Goal: Task Accomplishment & Management: Use online tool/utility

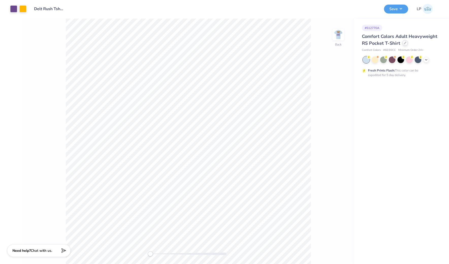
click at [405, 44] on icon at bounding box center [405, 43] width 3 height 3
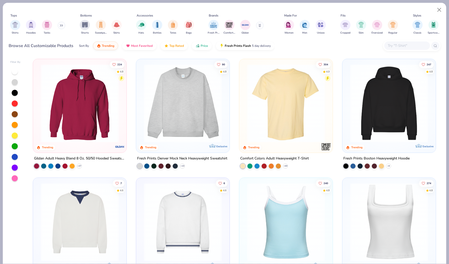
click at [392, 46] on input "text" at bounding box center [406, 46] width 39 height 6
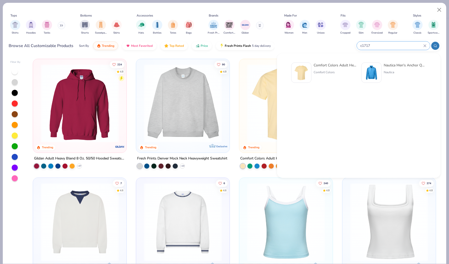
type input "c1717"
click at [327, 64] on div "Comfort Colors Adult Heavyweight T-Shirt" at bounding box center [335, 64] width 43 height 5
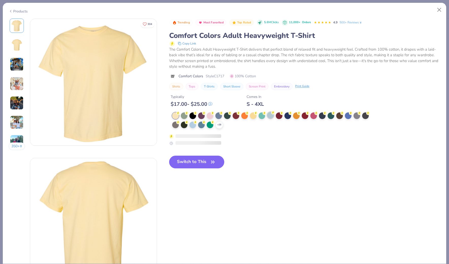
click at [270, 113] on div at bounding box center [270, 115] width 7 height 7
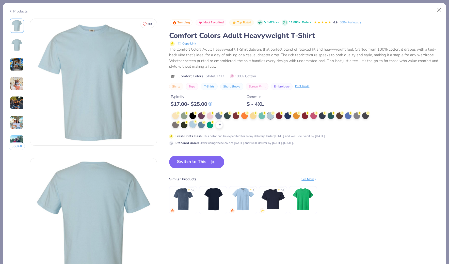
click at [194, 125] on div at bounding box center [192, 124] width 7 height 7
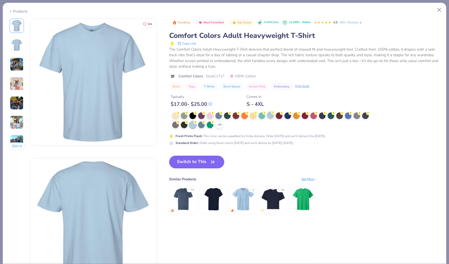
click at [271, 117] on div at bounding box center [270, 115] width 7 height 7
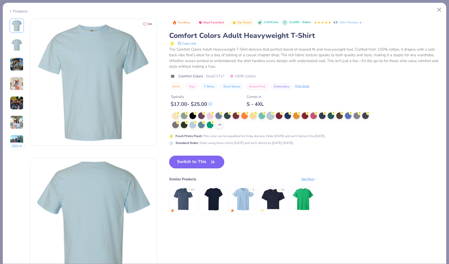
click at [216, 164] on icon "button" at bounding box center [212, 161] width 7 height 7
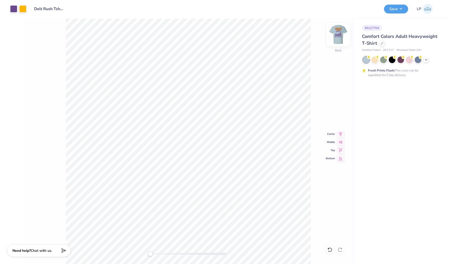
click at [342, 34] on img at bounding box center [338, 34] width 20 height 20
click at [339, 34] on img at bounding box center [338, 34] width 20 height 20
click at [399, 6] on button "Save" at bounding box center [396, 8] width 24 height 9
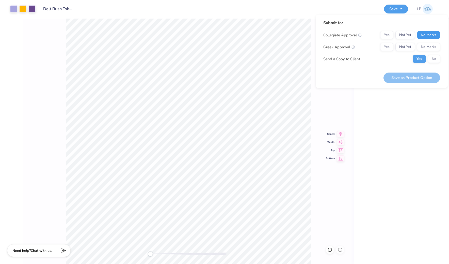
click at [429, 33] on button "No Marks" at bounding box center [428, 35] width 23 height 8
click at [386, 45] on button "Yes" at bounding box center [386, 47] width 13 height 8
click at [434, 59] on button "No" at bounding box center [434, 59] width 12 height 8
click at [418, 76] on button "Save as Product Option" at bounding box center [411, 77] width 57 height 10
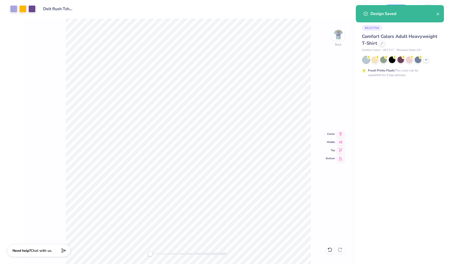
click at [278, 18] on div "Art colors Design Title Delt Rush Tshirt Fall 25 Save LP Image AI Designs Add T…" at bounding box center [224, 132] width 449 height 264
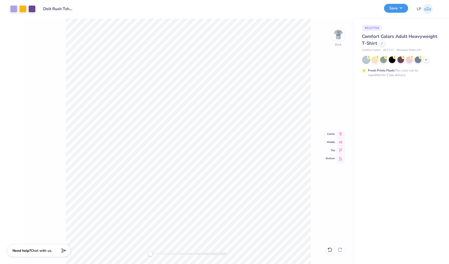
click at [397, 10] on button "Save" at bounding box center [396, 8] width 24 height 9
click at [382, 43] on icon at bounding box center [382, 43] width 2 height 2
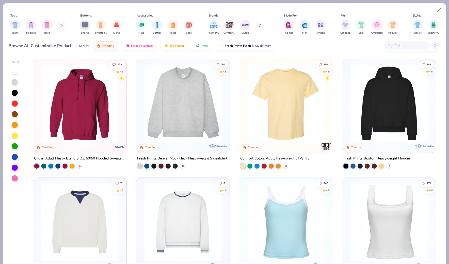
click at [397, 45] on input "text" at bounding box center [406, 46] width 39 height 6
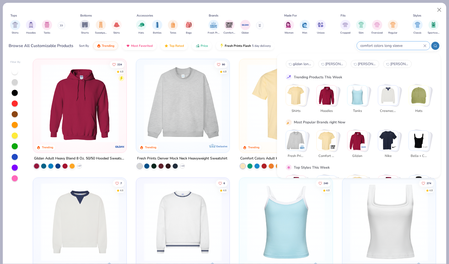
type input "comfort colors long sleeve"
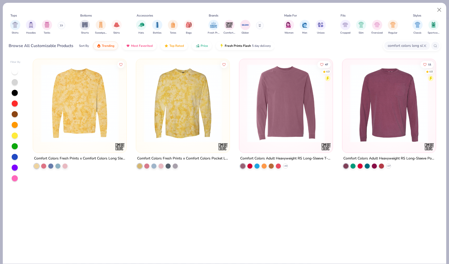
click at [279, 115] on img at bounding box center [285, 103] width 83 height 78
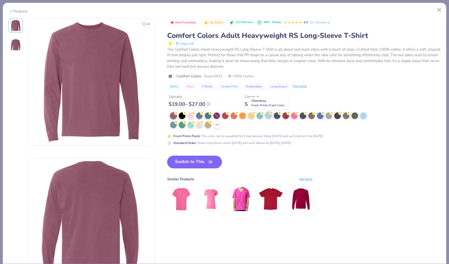
click at [269, 116] on div at bounding box center [268, 115] width 7 height 7
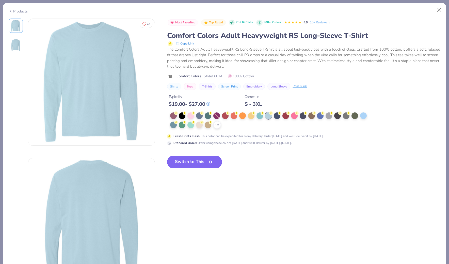
click at [215, 162] on button "Switch to This" at bounding box center [194, 161] width 55 height 13
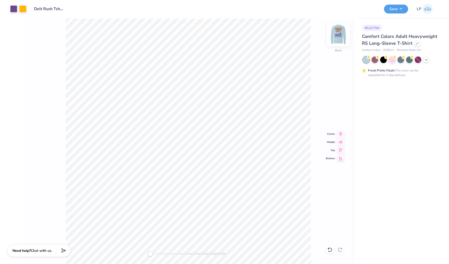
click at [340, 35] on img at bounding box center [338, 34] width 20 height 20
click at [399, 9] on button "Save" at bounding box center [396, 8] width 24 height 9
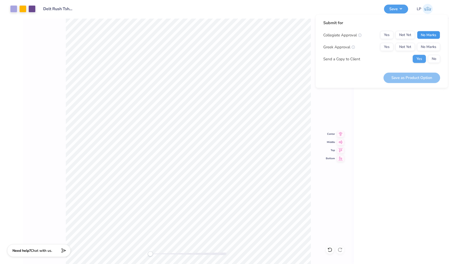
click at [429, 35] on button "No Marks" at bounding box center [428, 35] width 23 height 8
click at [375, 48] on div "Greek Approval Yes Not Yet No Marks" at bounding box center [381, 47] width 117 height 8
click at [383, 48] on button "Yes" at bounding box center [386, 47] width 13 height 8
click at [432, 61] on button "No" at bounding box center [434, 59] width 12 height 8
click at [420, 78] on button "Save as Product Option" at bounding box center [411, 77] width 57 height 10
